Goal: Information Seeking & Learning: Learn about a topic

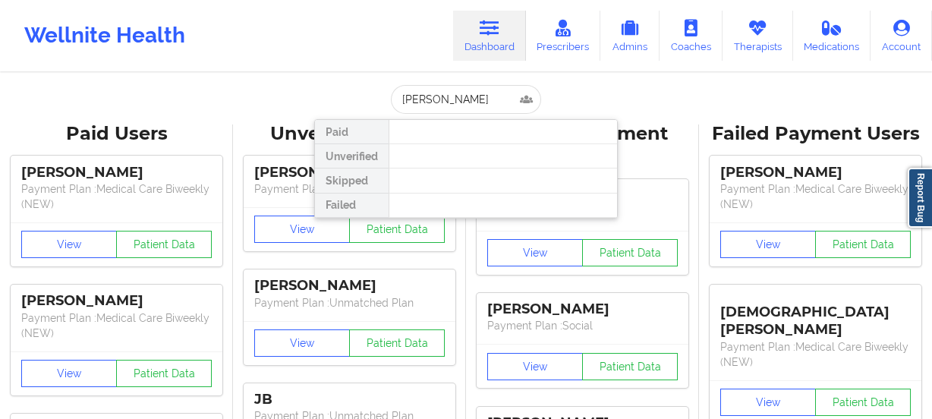
type input "[EMAIL_ADDRESS][PERSON_NAME][DOMAIN_NAME]"
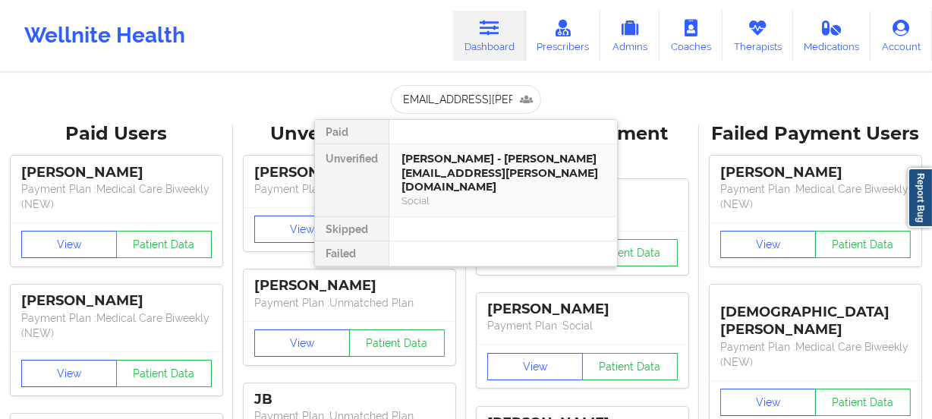
click at [526, 171] on div "[PERSON_NAME] - [PERSON_NAME][EMAIL_ADDRESS][PERSON_NAME][DOMAIN_NAME]" at bounding box center [502, 173] width 203 height 42
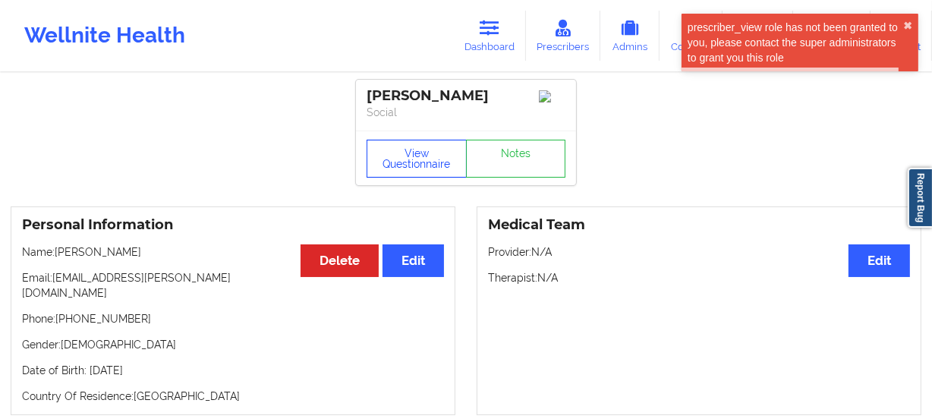
click at [411, 166] on button "View Questionnaire" at bounding box center [416, 159] width 100 height 38
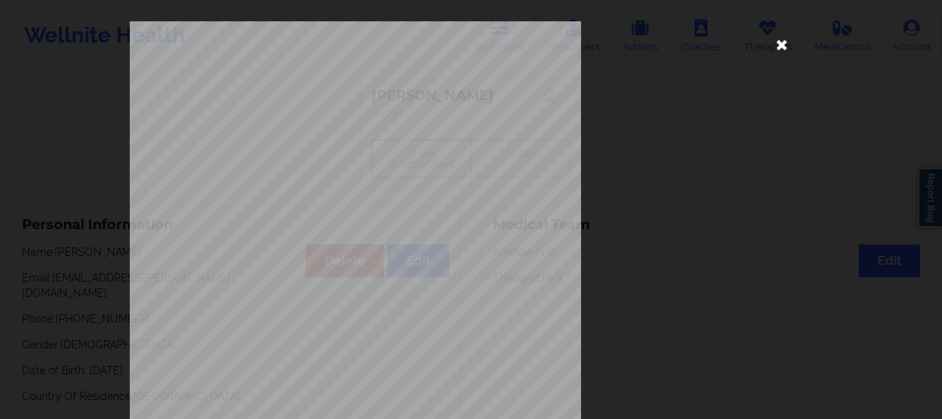
click at [778, 42] on icon at bounding box center [782, 44] width 24 height 24
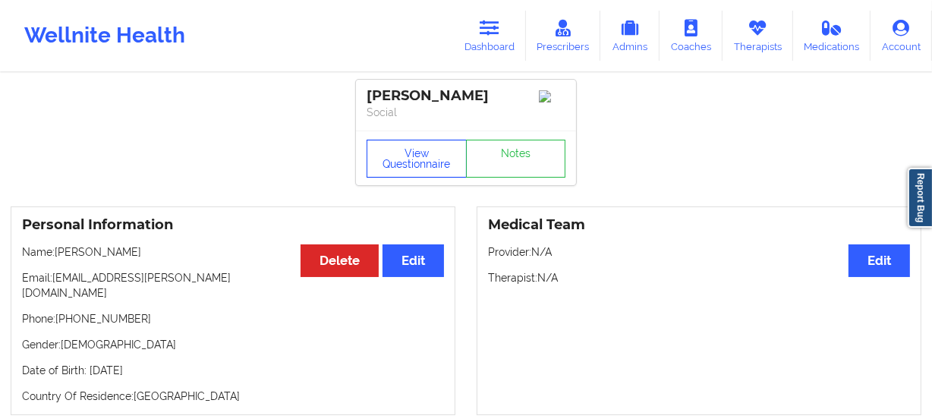
click at [402, 146] on button "View Questionnaire" at bounding box center [416, 159] width 100 height 38
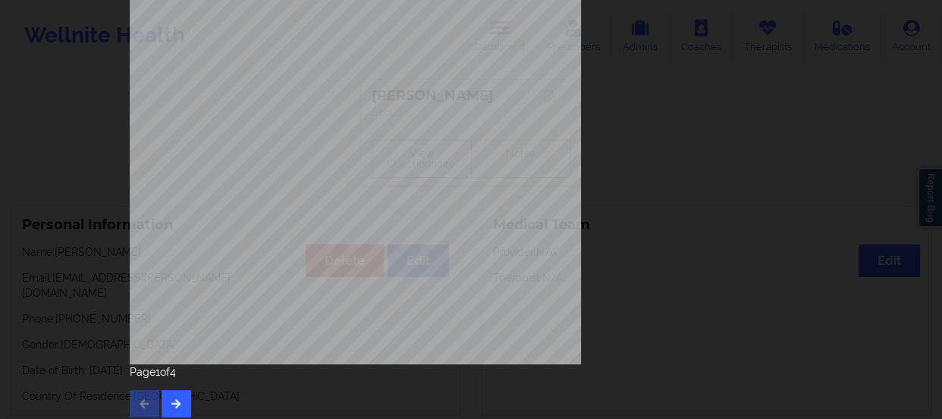
scroll to position [304, 0]
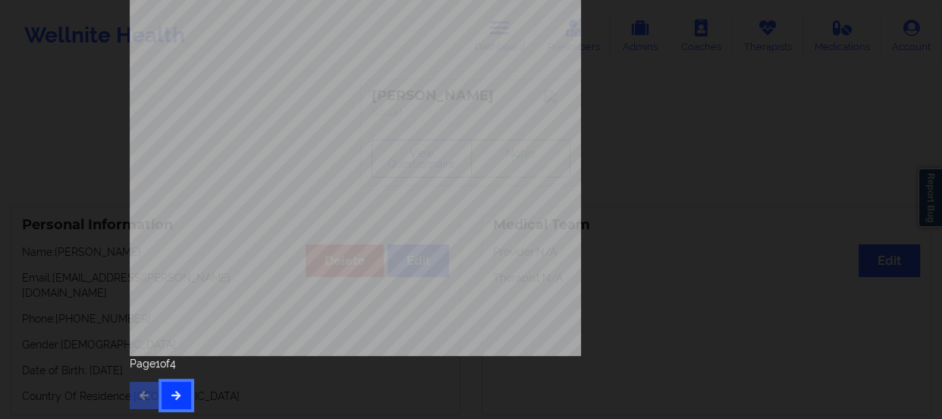
click at [166, 387] on button "button" at bounding box center [177, 395] width 30 height 27
click at [181, 387] on button "button" at bounding box center [177, 395] width 30 height 27
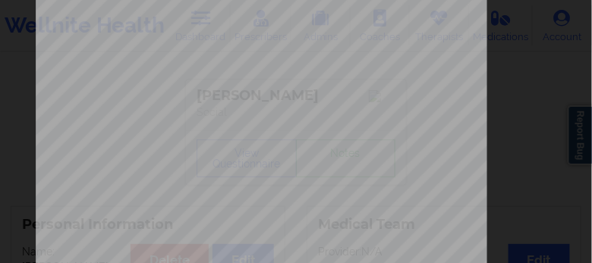
scroll to position [130, 0]
click at [521, 94] on div "Back cover of insurance image Insurance company type details by patient This pa…" at bounding box center [296, 210] width 521 height 639
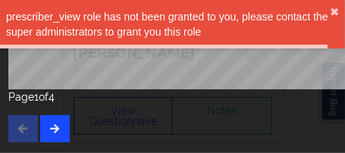
scroll to position [577, 0]
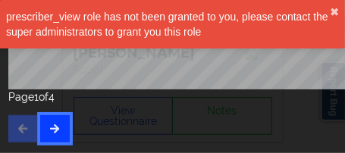
click at [58, 124] on icon "button" at bounding box center [55, 128] width 13 height 9
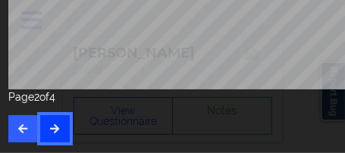
click at [58, 127] on button "button" at bounding box center [55, 128] width 30 height 27
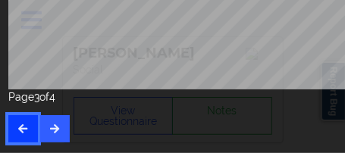
click at [20, 124] on icon "button" at bounding box center [23, 128] width 13 height 9
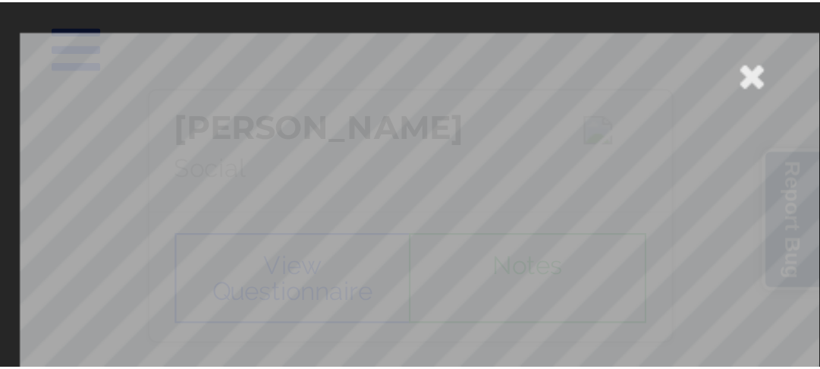
scroll to position [0, 0]
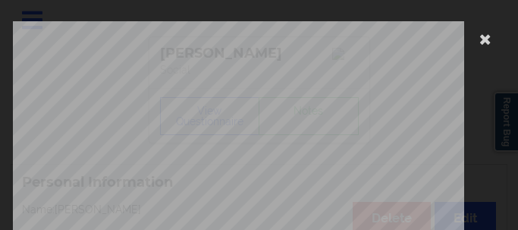
click at [482, 42] on icon at bounding box center [485, 39] width 24 height 24
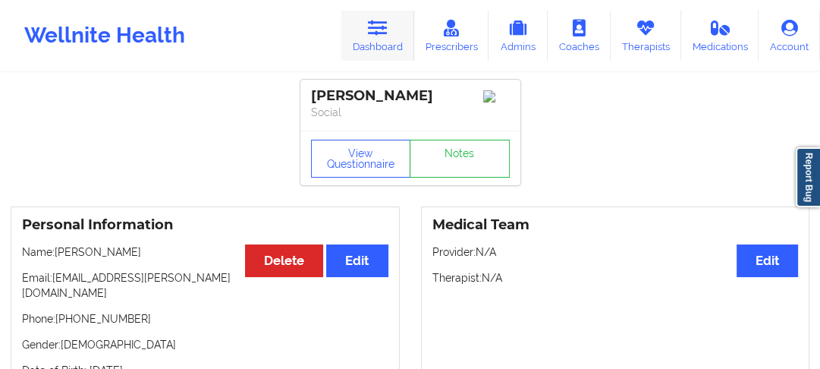
click at [388, 27] on icon at bounding box center [378, 28] width 20 height 17
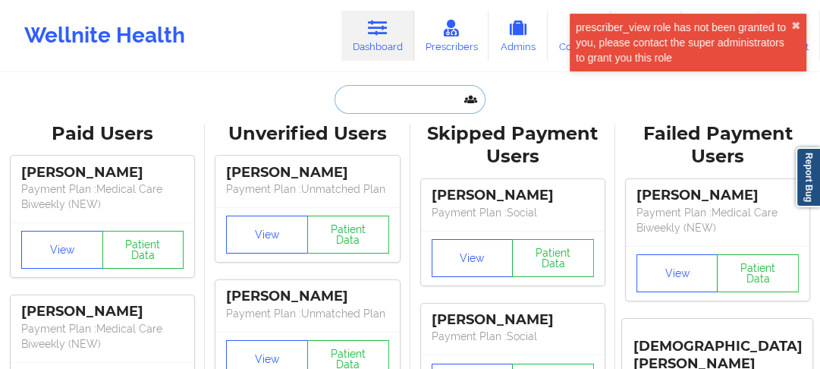
click at [373, 100] on input "text" at bounding box center [410, 99] width 150 height 29
paste input "[EMAIL_ADDRESS][DOMAIN_NAME]"
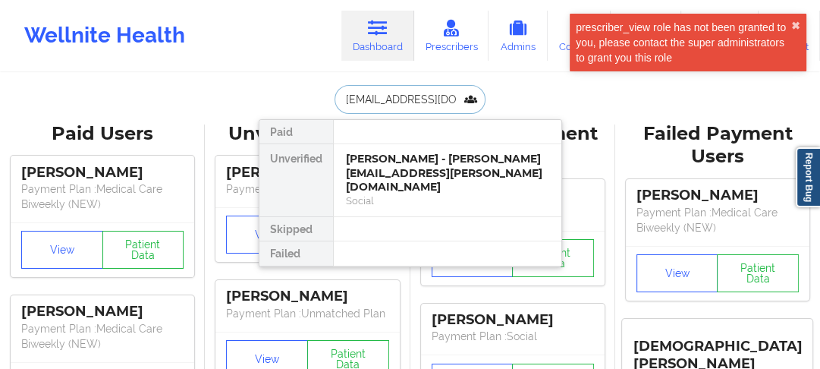
type input "[EMAIL_ADDRESS][DOMAIN_NAME]"
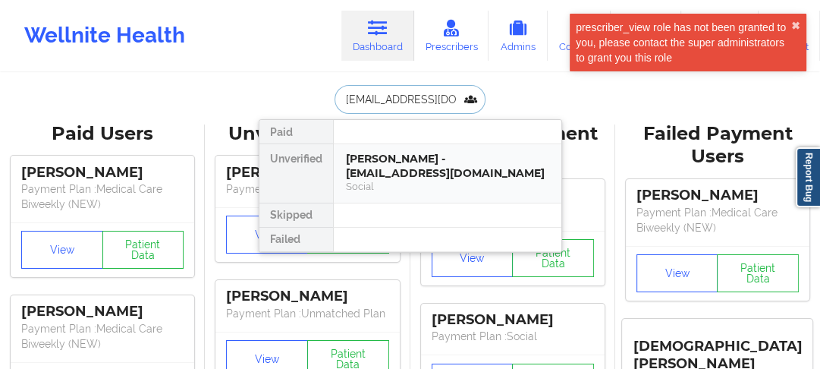
click at [423, 165] on div "[PERSON_NAME] - [EMAIL_ADDRESS][DOMAIN_NAME]" at bounding box center [447, 166] width 203 height 28
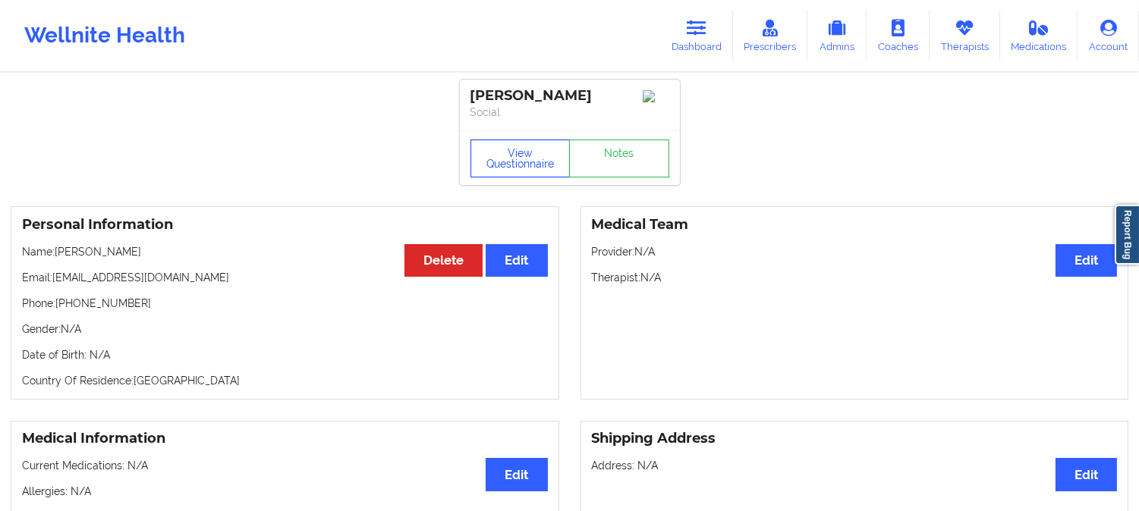
click at [529, 164] on button "View Questionnaire" at bounding box center [520, 159] width 100 height 38
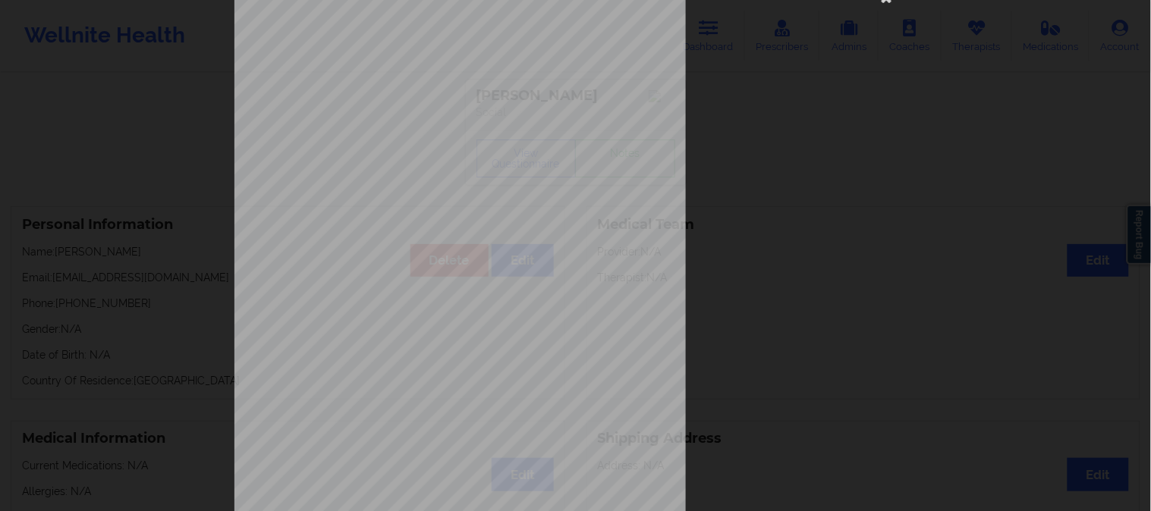
scroll to position [212, 0]
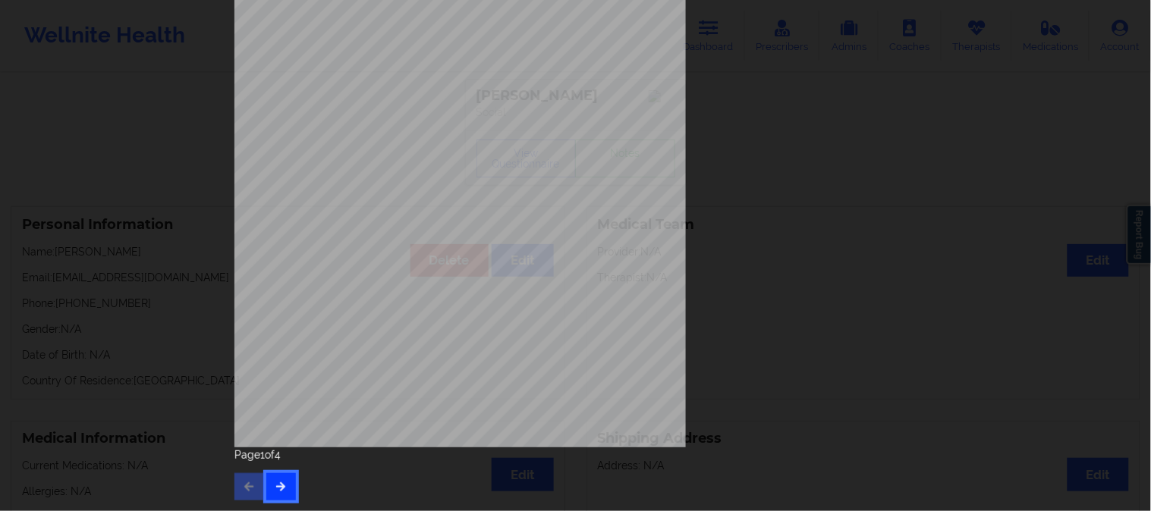
click at [273, 418] on button "button" at bounding box center [281, 486] width 30 height 27
click at [285, 418] on button "button" at bounding box center [281, 486] width 30 height 27
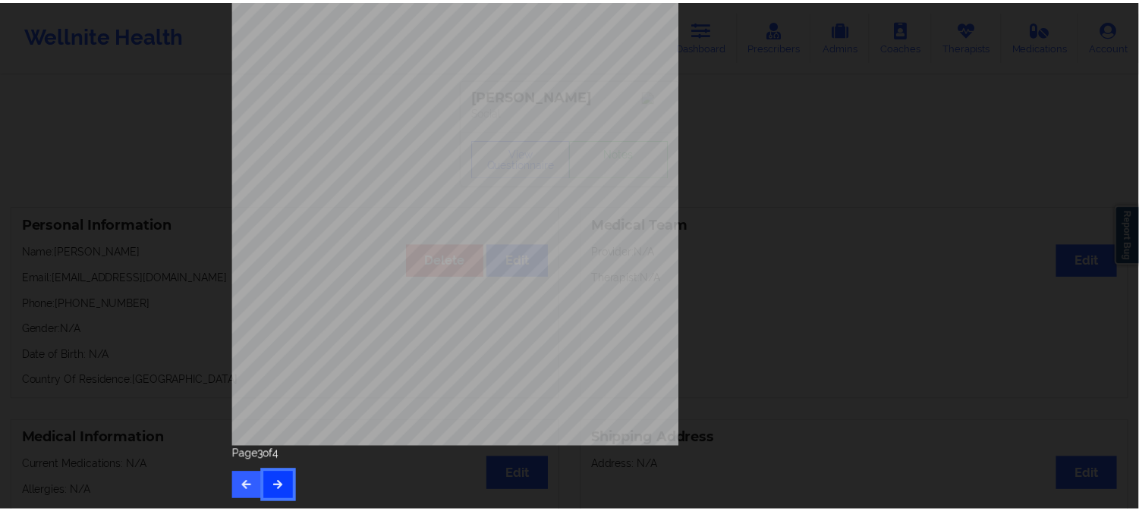
scroll to position [0, 0]
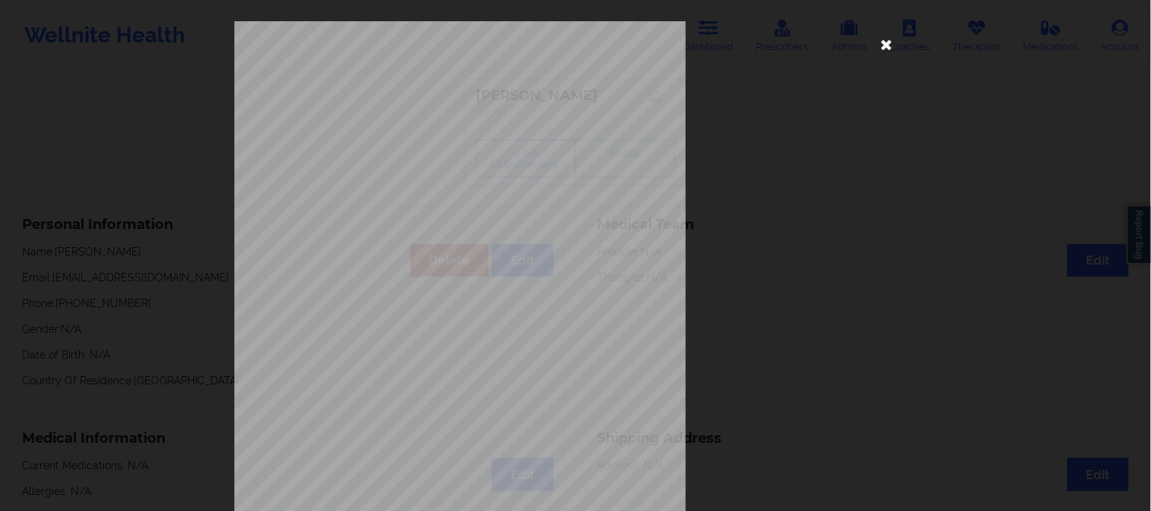
click at [881, 39] on icon at bounding box center [887, 44] width 24 height 24
